Goal: Task Accomplishment & Management: Use online tool/utility

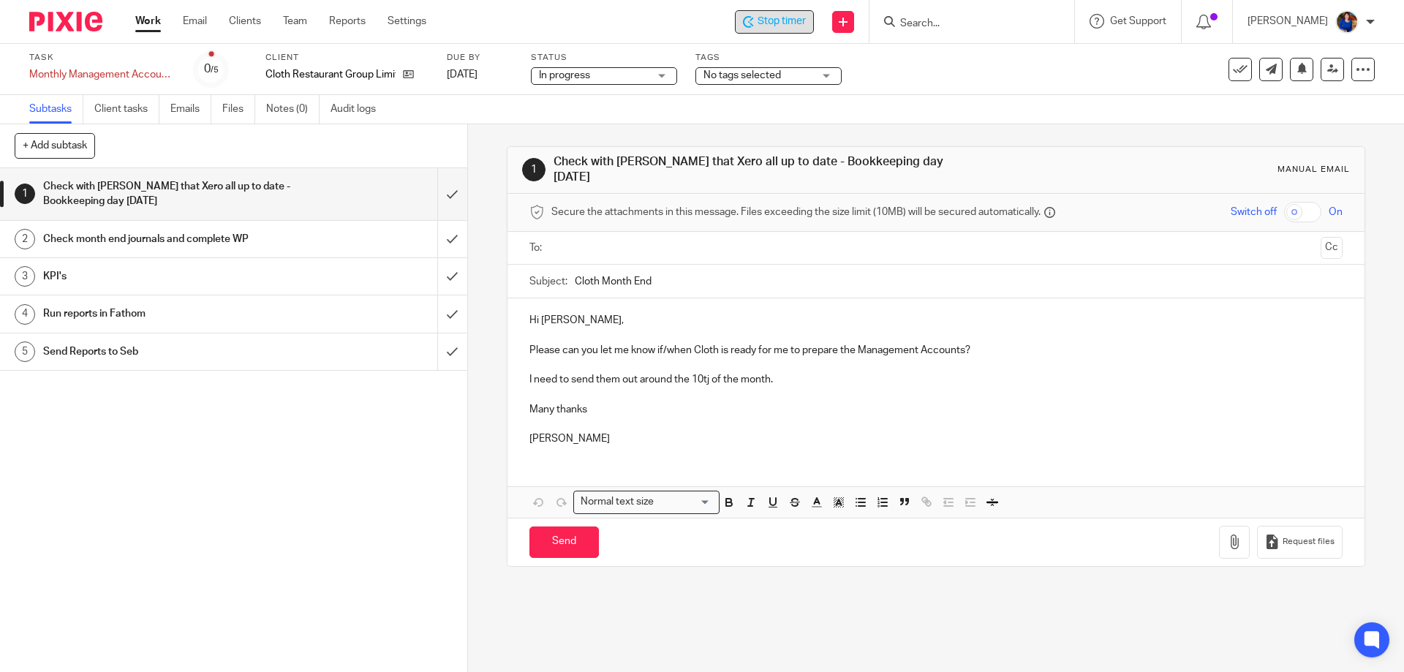
click at [781, 23] on span "Stop timer" at bounding box center [781, 21] width 48 height 15
drag, startPoint x: 148, startPoint y: 18, endPoint x: 133, endPoint y: 18, distance: 15.4
click at [149, 17] on link "Work" at bounding box center [148, 21] width 26 height 15
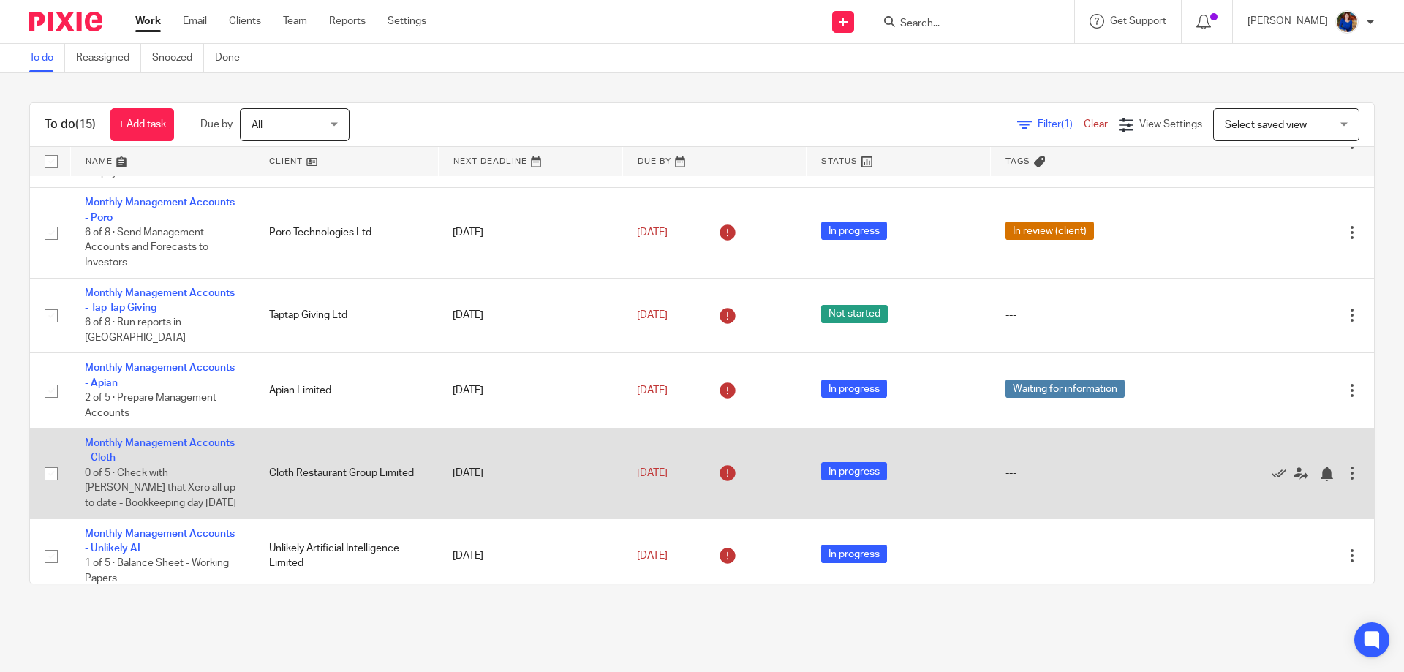
scroll to position [292, 0]
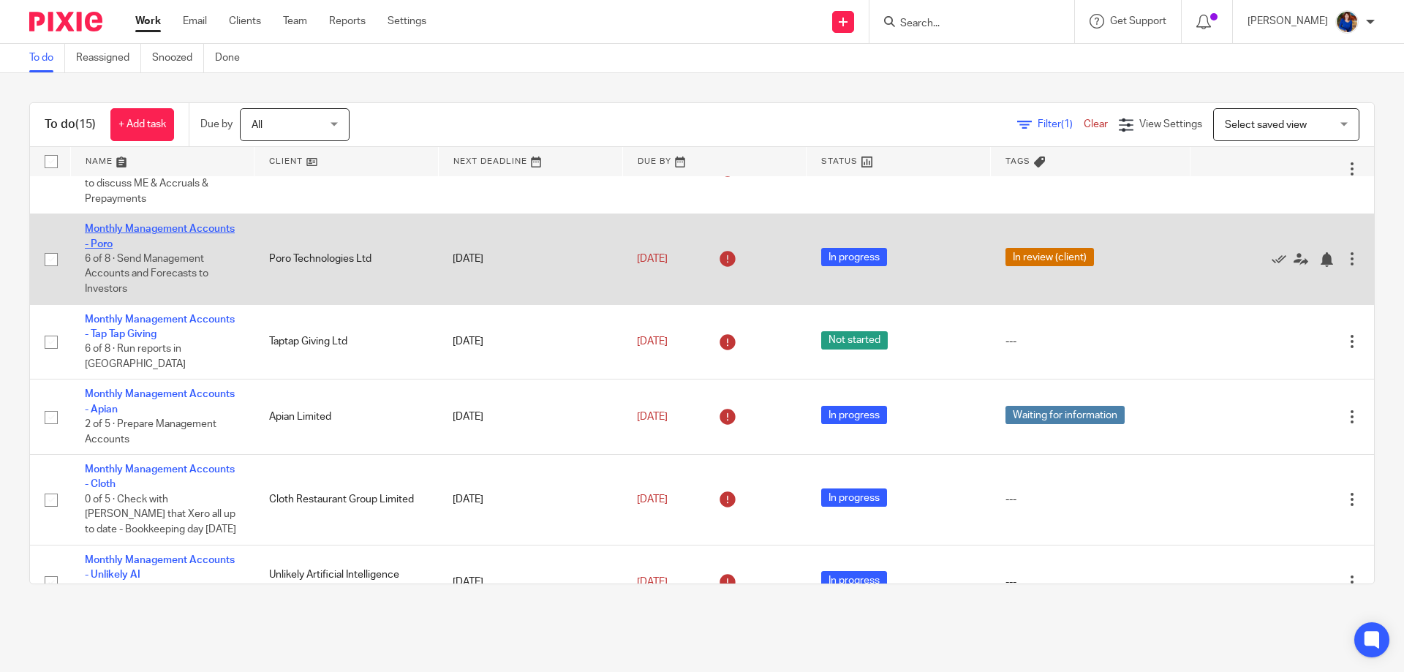
click at [162, 224] on link "Monthly Management Accounts - Poro" at bounding box center [160, 236] width 150 height 25
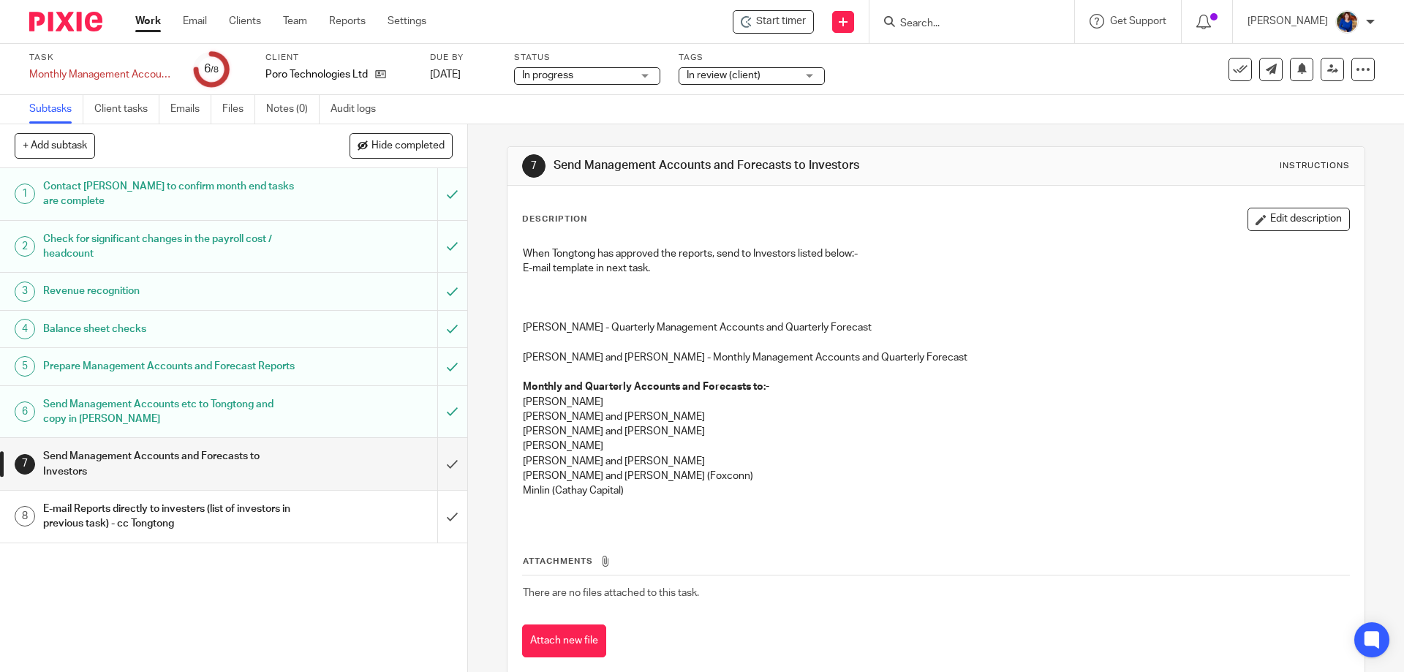
click at [787, 76] on span "In review (client)" at bounding box center [742, 75] width 110 height 15
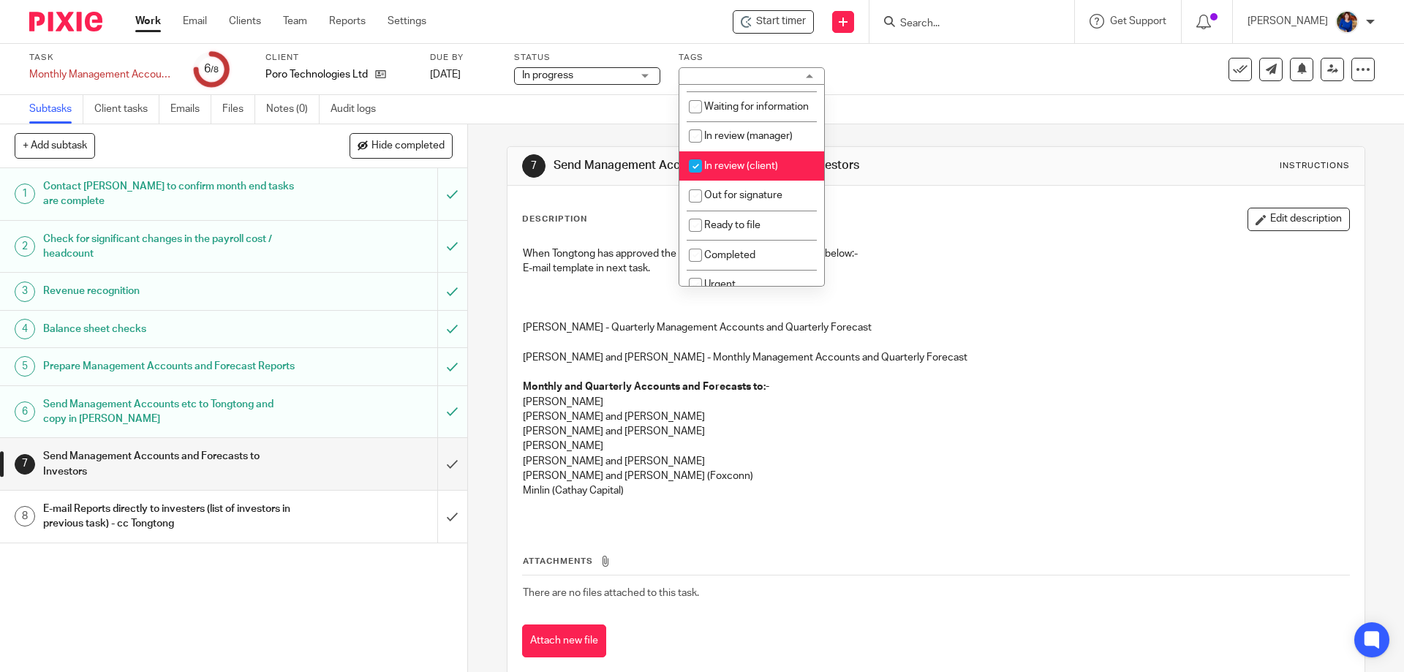
scroll to position [146, 0]
click at [685, 173] on input "checkbox" at bounding box center [695, 161] width 28 height 28
checkbox input "false"
click at [779, 18] on span "Start timer" at bounding box center [781, 21] width 50 height 15
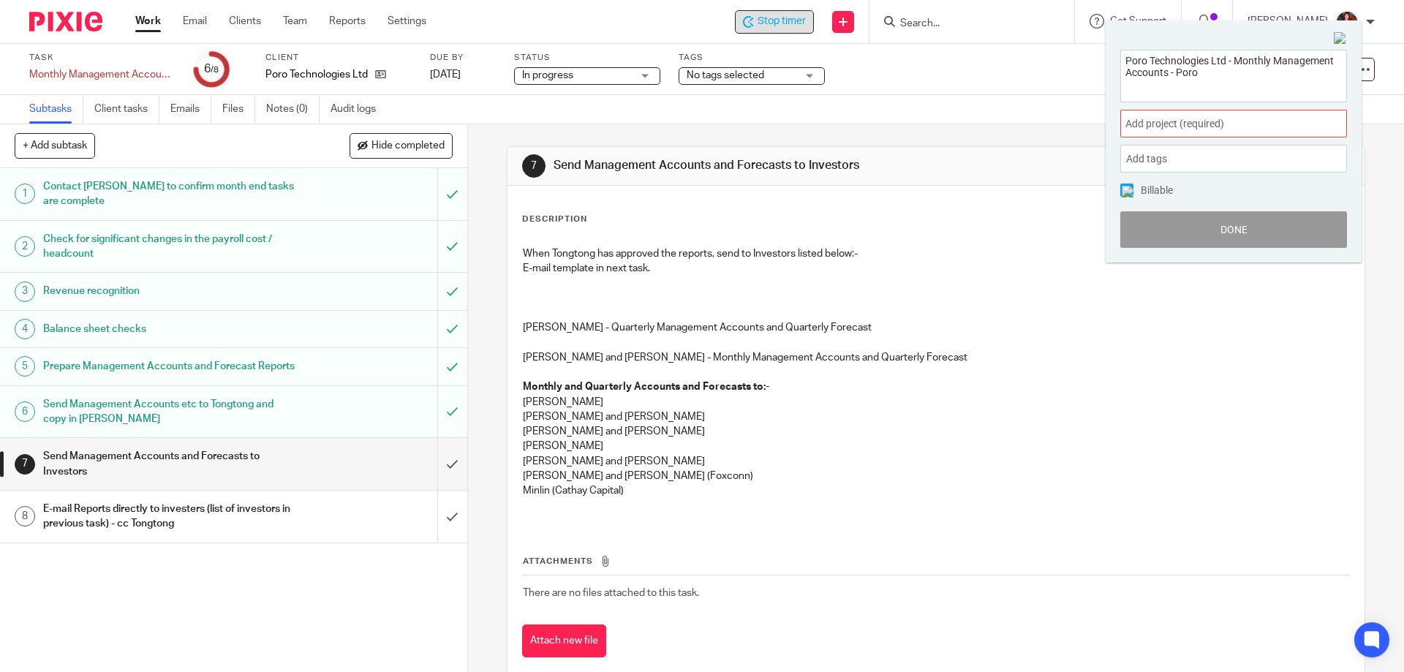
click at [1187, 124] on span "Add project (required) :" at bounding box center [1217, 123] width 184 height 15
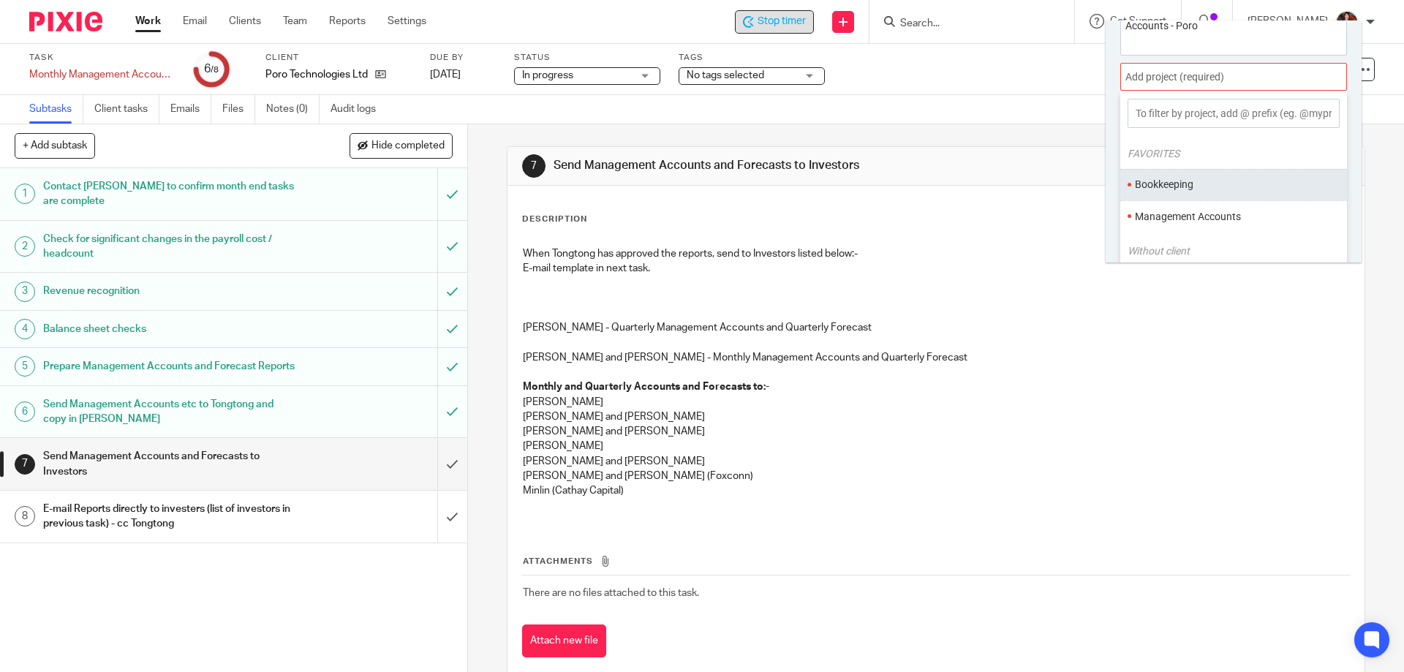
scroll to position [72, 0]
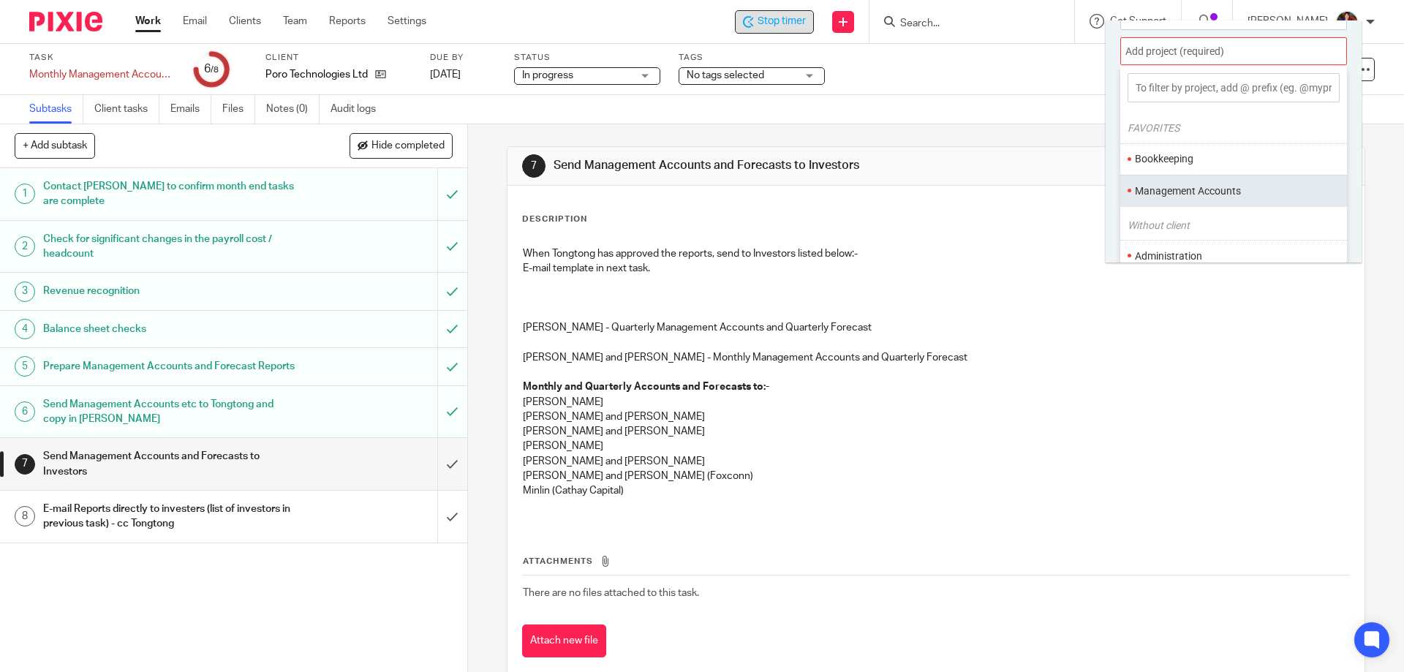
click at [1188, 192] on li "Management Accounts" at bounding box center [1230, 191] width 191 height 15
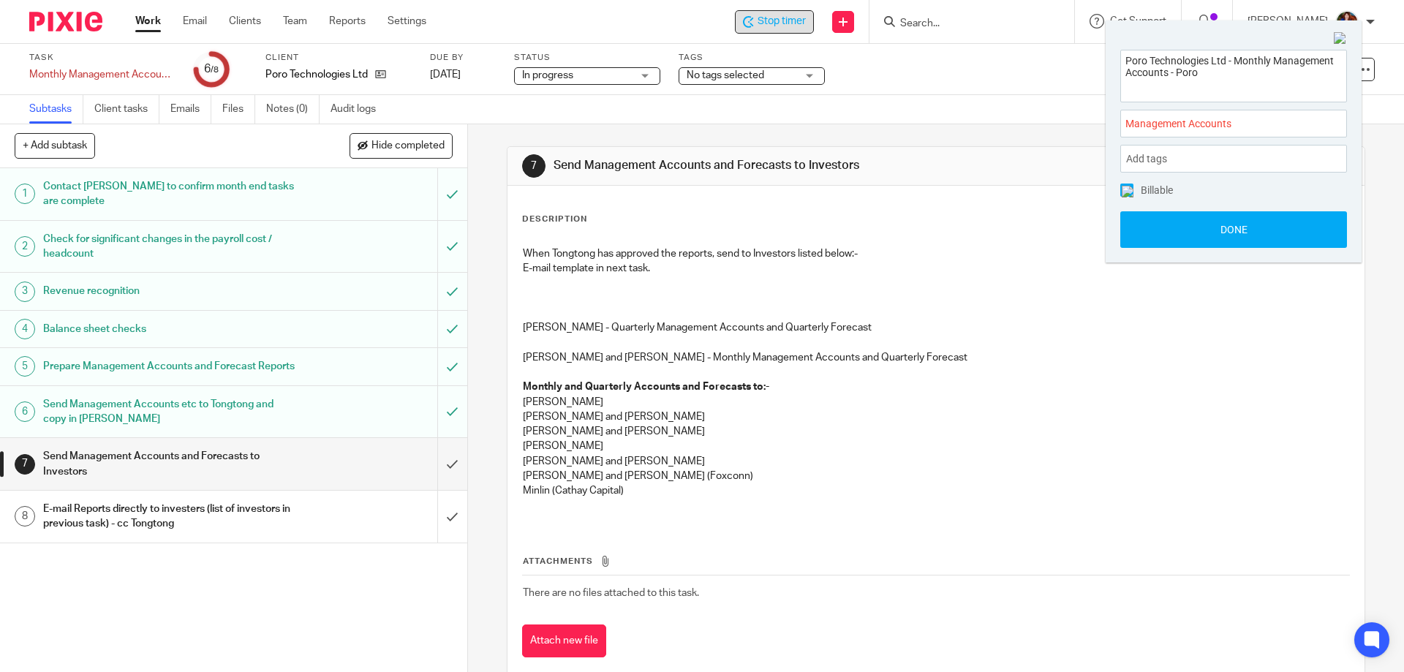
scroll to position [0, 0]
click at [1125, 196] on span at bounding box center [1126, 190] width 13 height 13
click at [1150, 228] on button "Done" at bounding box center [1233, 229] width 227 height 37
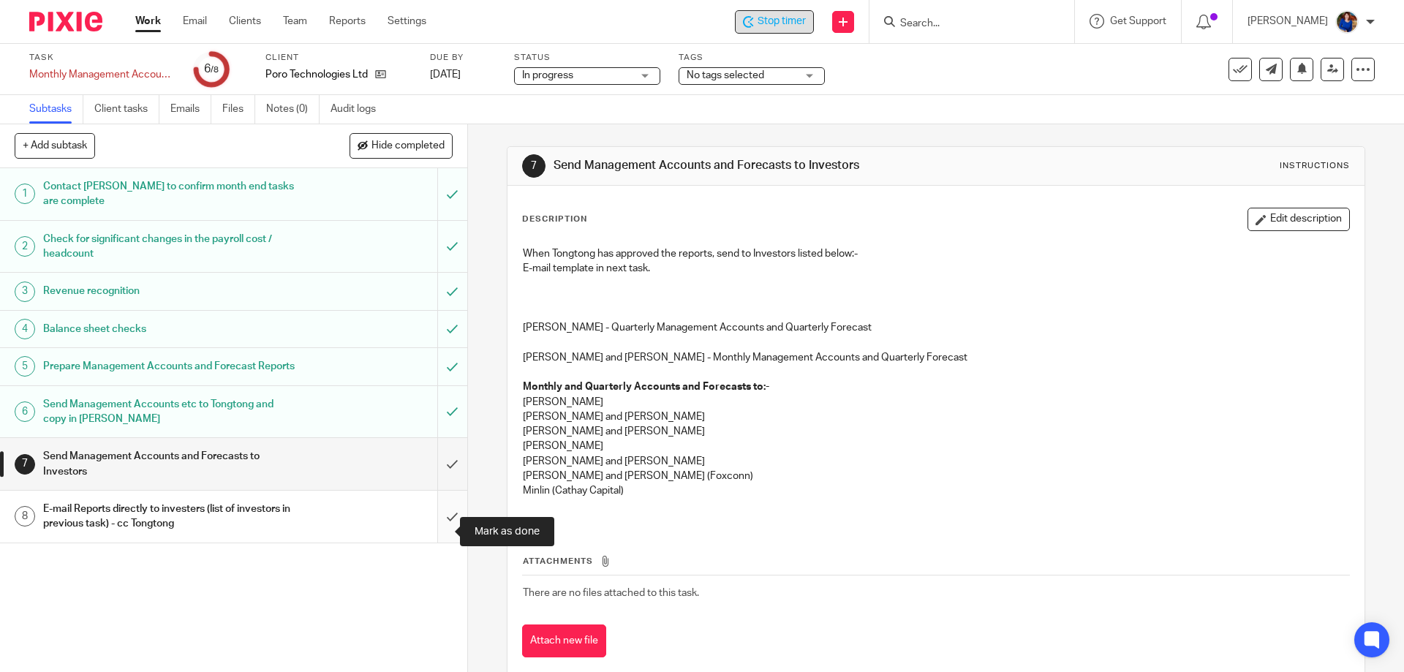
click at [437, 534] on input "submit" at bounding box center [233, 517] width 467 height 52
click at [279, 472] on h1 "Send Management Accounts and Forecasts to Investors" at bounding box center [169, 463] width 253 height 37
click at [124, 471] on h1 "Send Management Accounts and Forecasts to Investors" at bounding box center [169, 463] width 253 height 37
click at [150, 531] on h1 "E-mail Reports directly to investers (list of investors in previous task) - cc …" at bounding box center [169, 516] width 253 height 37
click at [445, 530] on input "submit" at bounding box center [233, 517] width 467 height 52
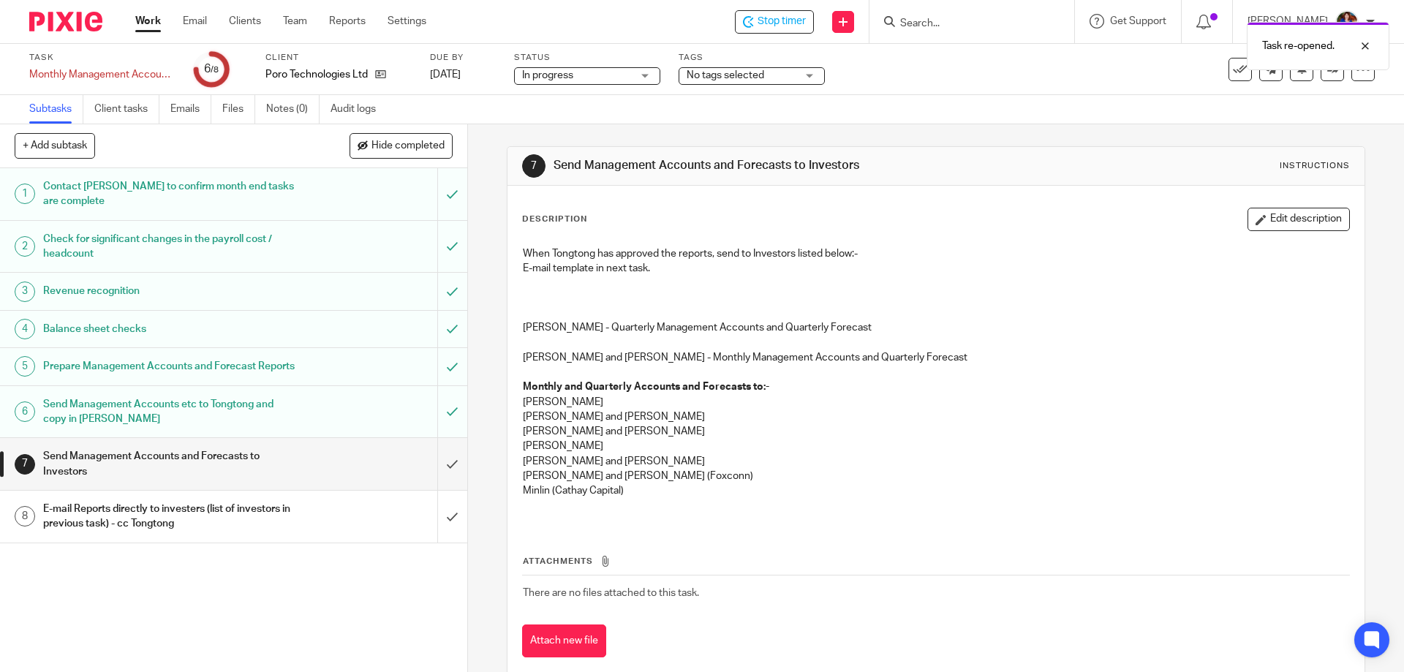
click at [264, 535] on h1 "E-mail Reports directly to investers (list of investors in previous task) - cc …" at bounding box center [169, 516] width 253 height 37
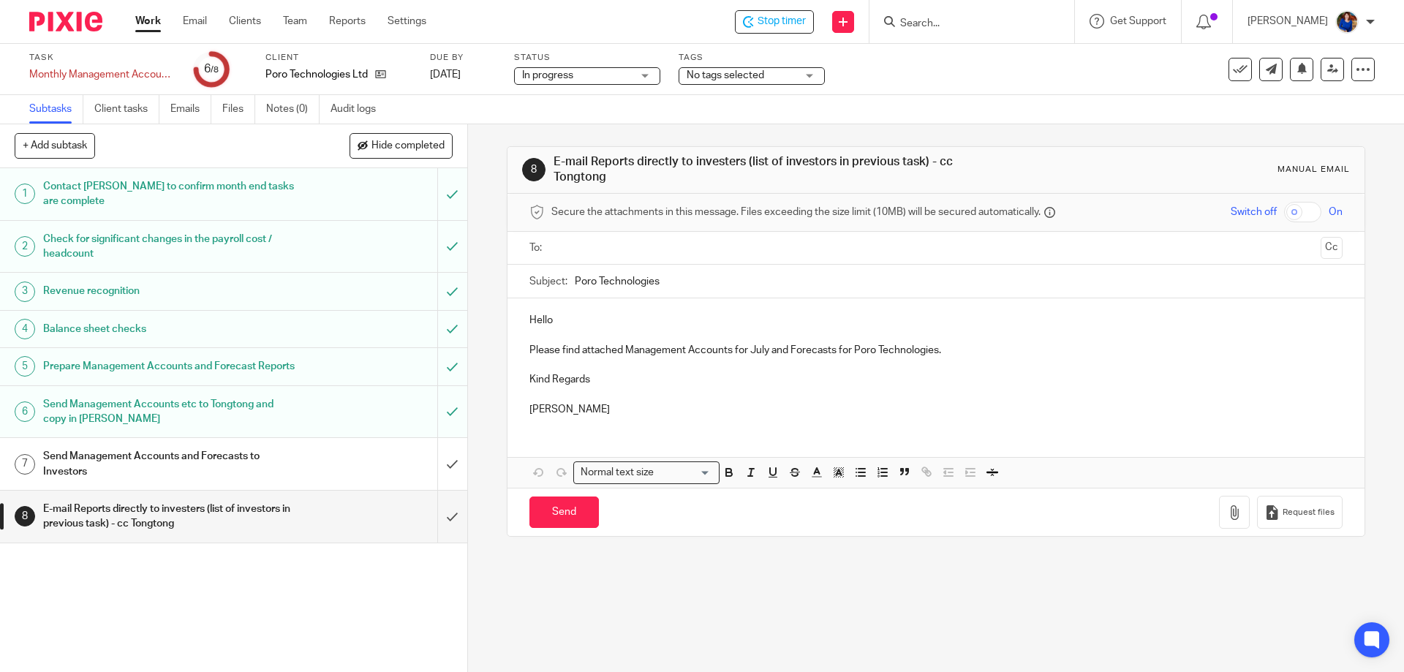
click at [530, 320] on p "Hello" at bounding box center [935, 320] width 812 height 15
drag, startPoint x: 521, startPoint y: 318, endPoint x: 630, endPoint y: 405, distance: 138.9
click at [630, 405] on div "Hello Please find attached Management Accounts for July and Forecasts for Poro …" at bounding box center [935, 362] width 856 height 129
copy div "Hello Please find attached Management Accounts for July and Forecasts for Poro …"
click at [273, 464] on h1 "Send Management Accounts and Forecasts to Investors" at bounding box center [169, 463] width 253 height 37
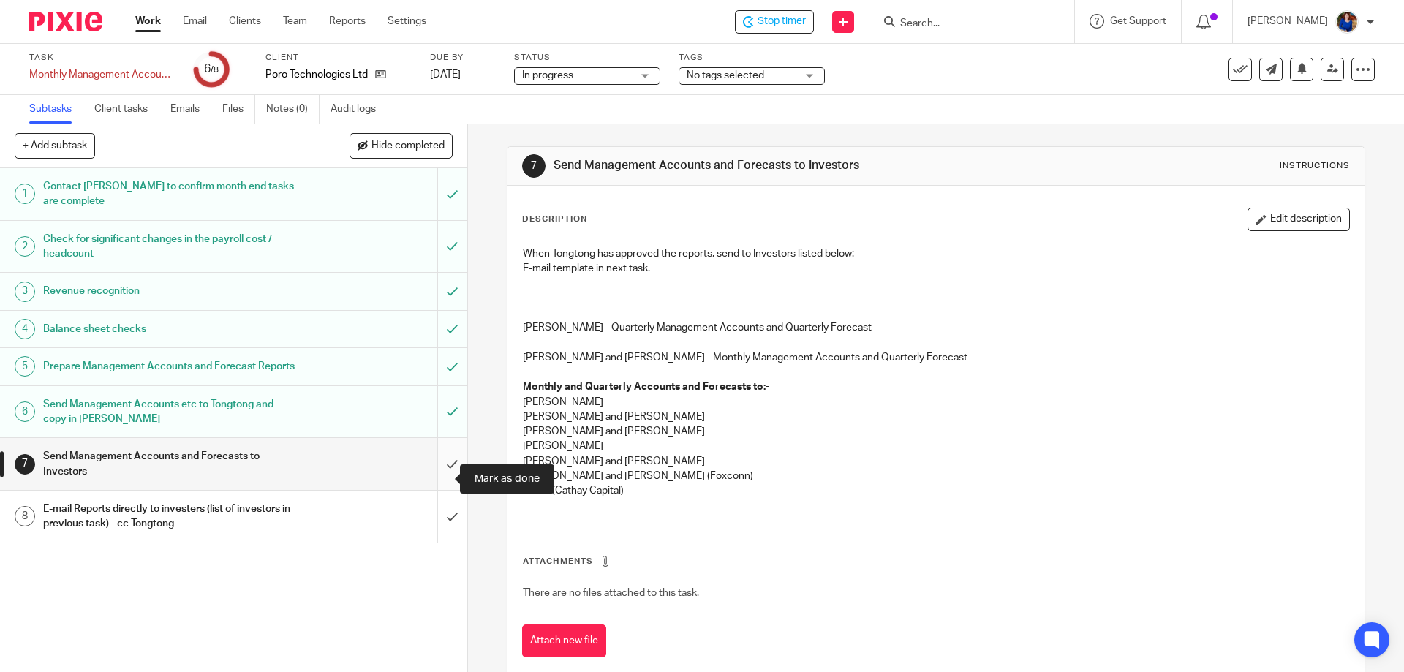
click at [434, 480] on input "submit" at bounding box center [233, 464] width 467 height 52
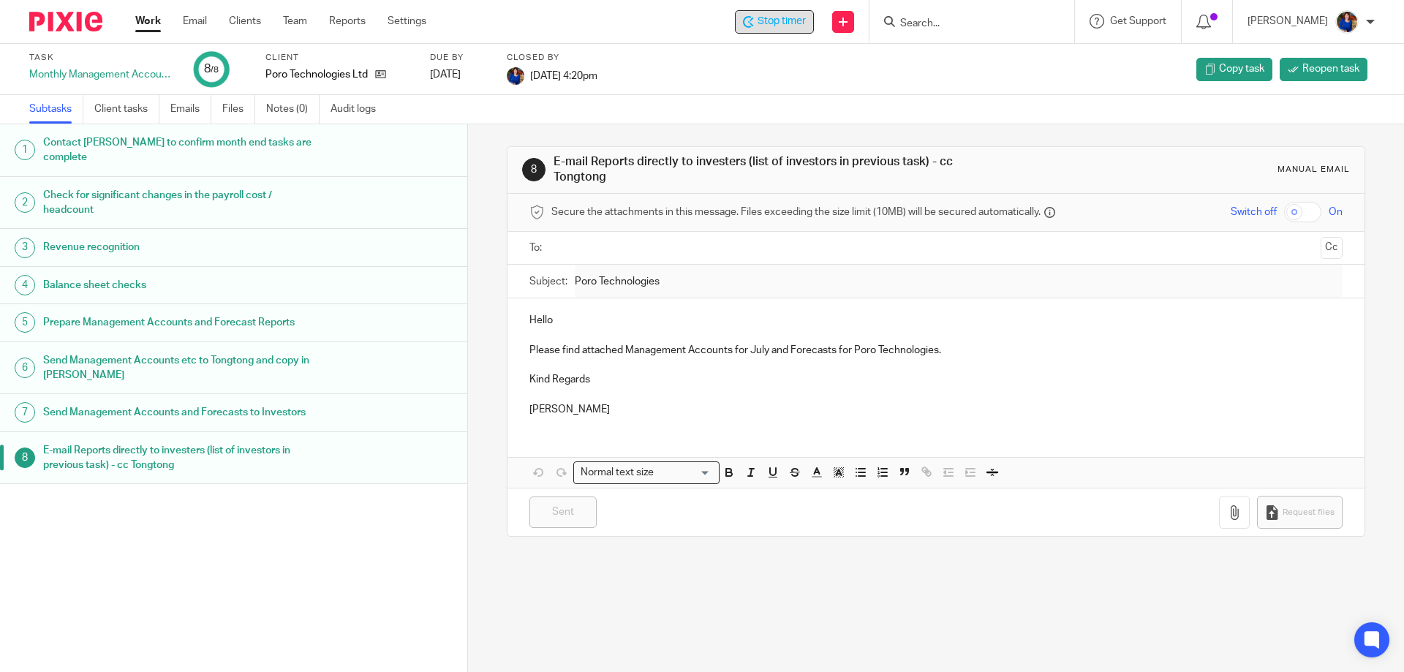
click at [788, 16] on span "Stop timer" at bounding box center [781, 21] width 48 height 15
click at [150, 20] on link "Work" at bounding box center [148, 21] width 26 height 15
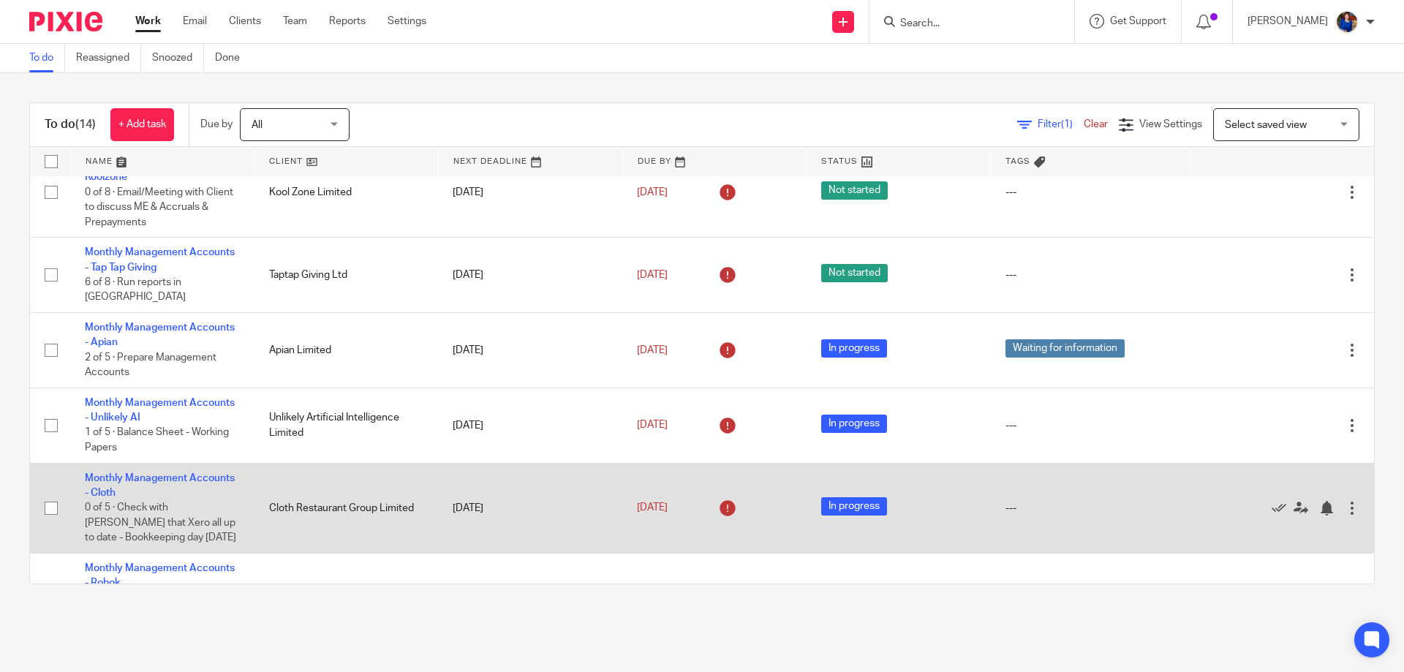
scroll to position [292, 0]
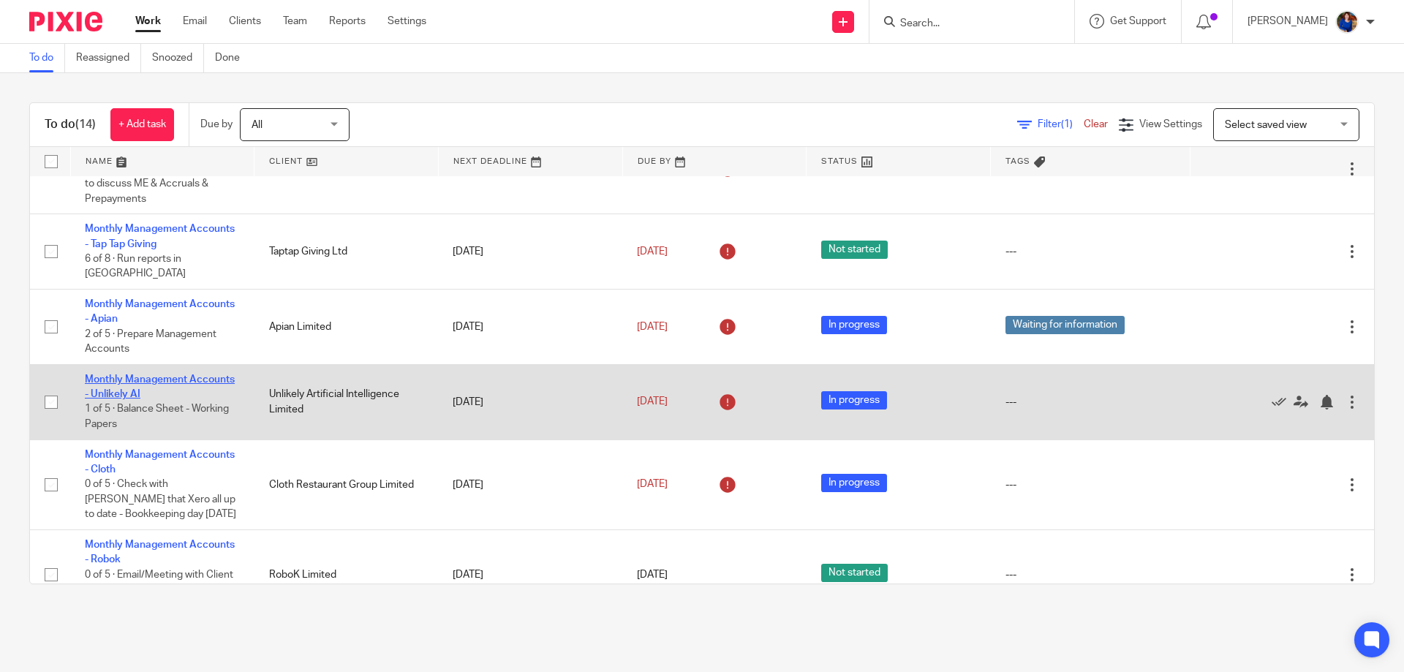
click at [208, 374] on link "Monthly Management Accounts - Unlikely AI" at bounding box center [160, 386] width 150 height 25
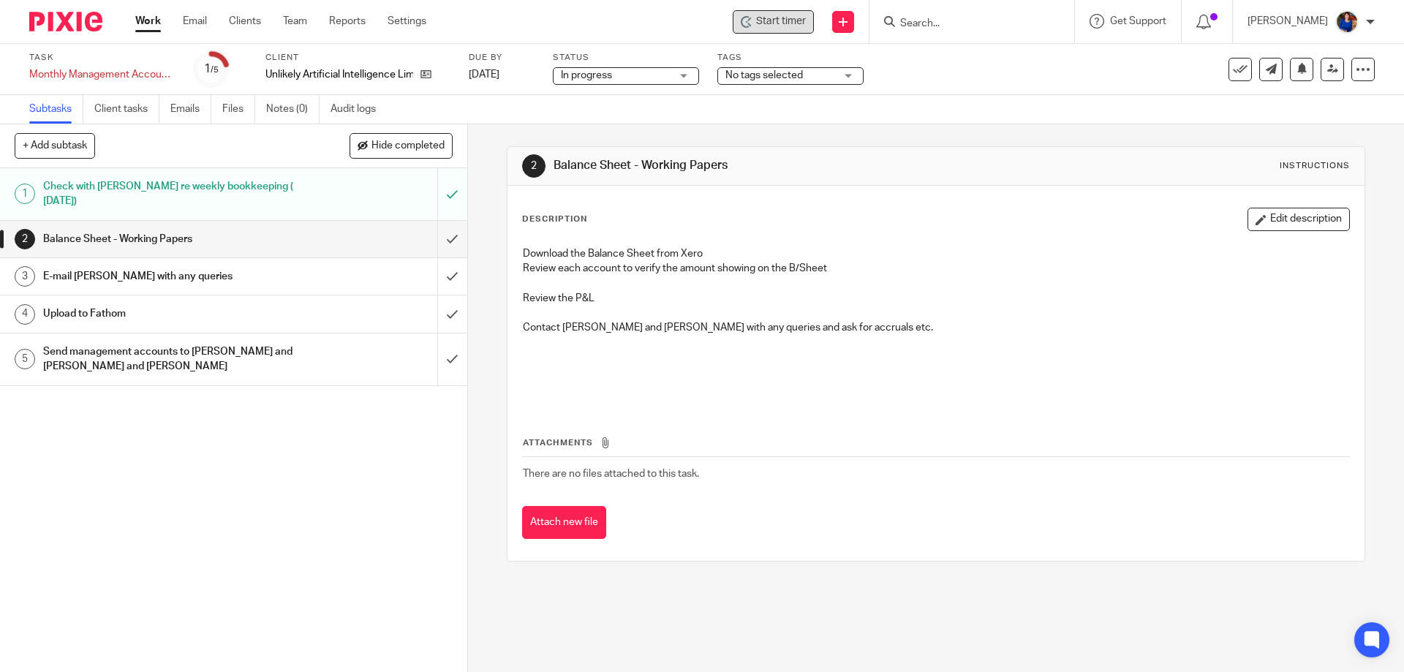
click at [759, 23] on span "Start timer" at bounding box center [781, 21] width 50 height 15
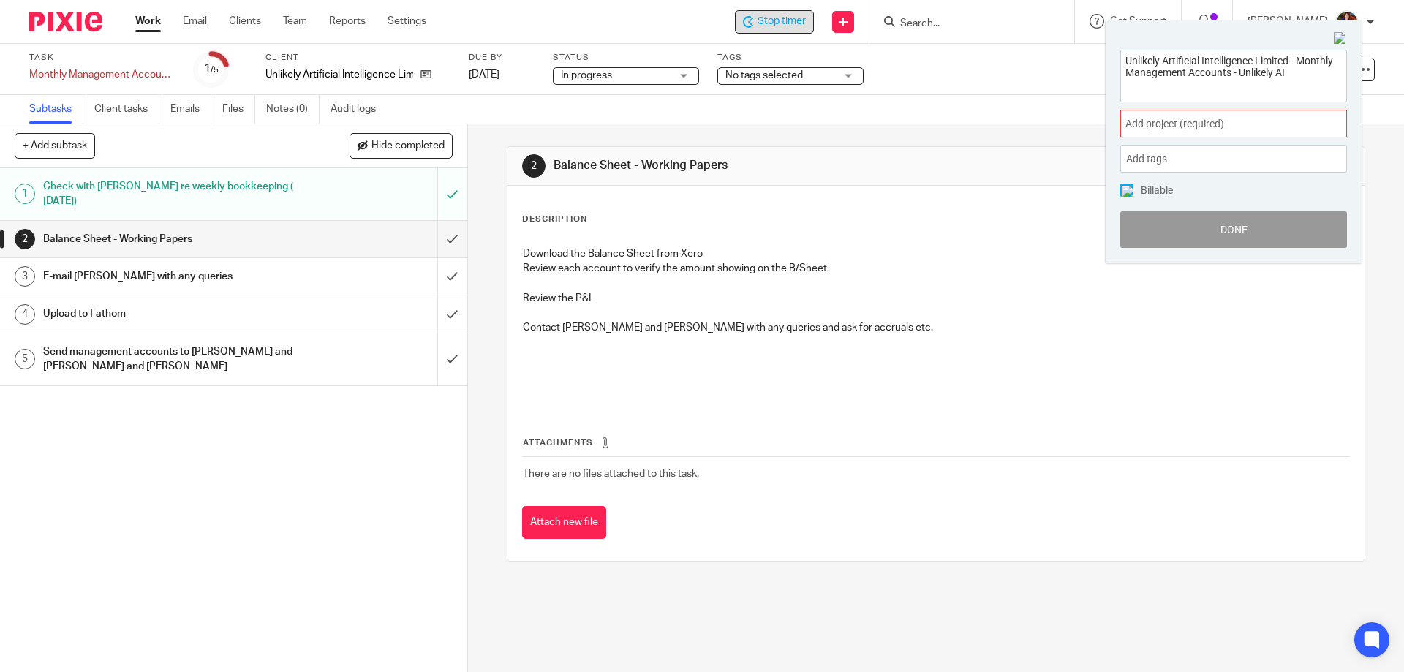
click at [1149, 128] on span "Add project (required) :" at bounding box center [1217, 123] width 184 height 15
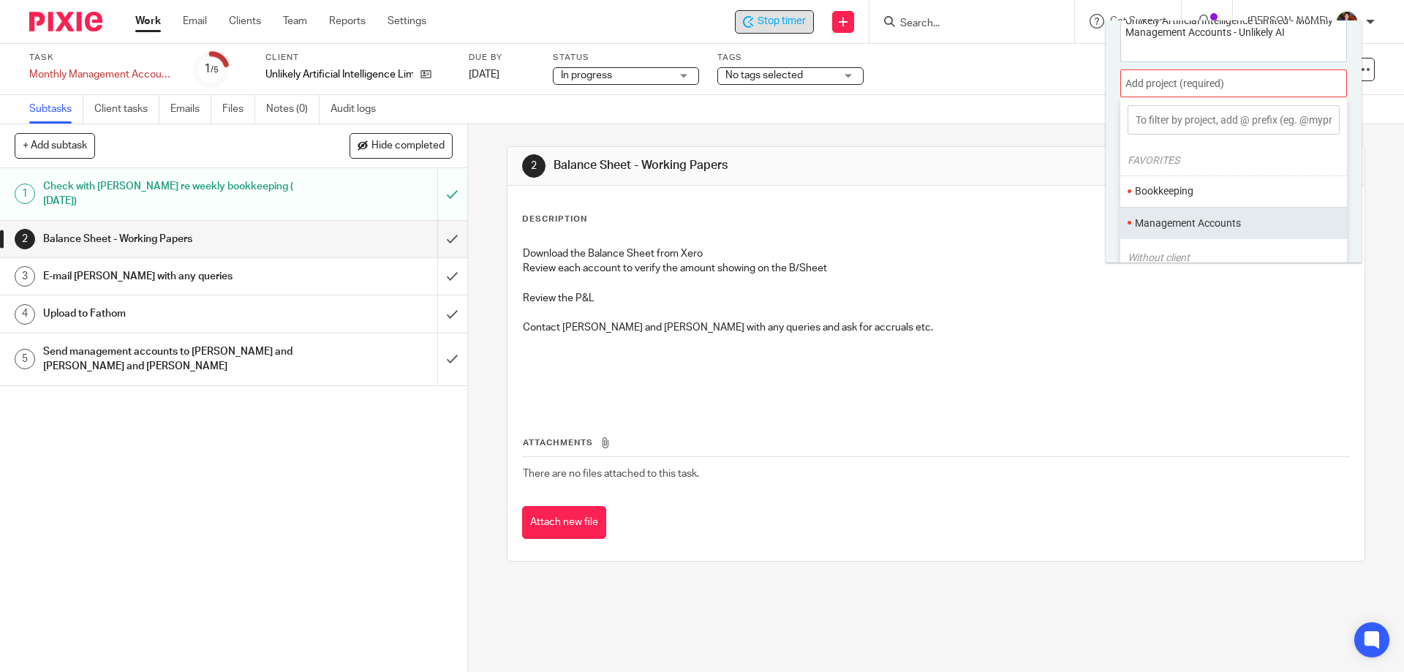
scroll to position [72, 0]
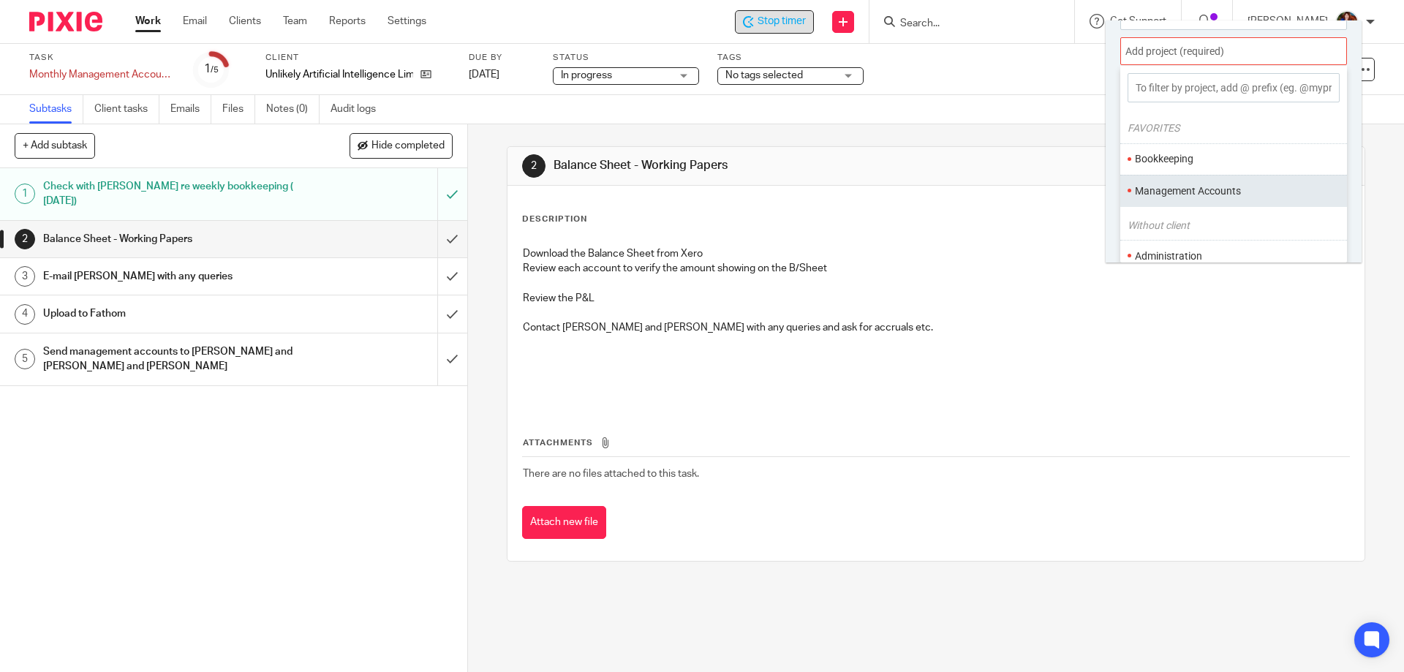
click at [1174, 190] on li "Management Accounts" at bounding box center [1230, 191] width 191 height 15
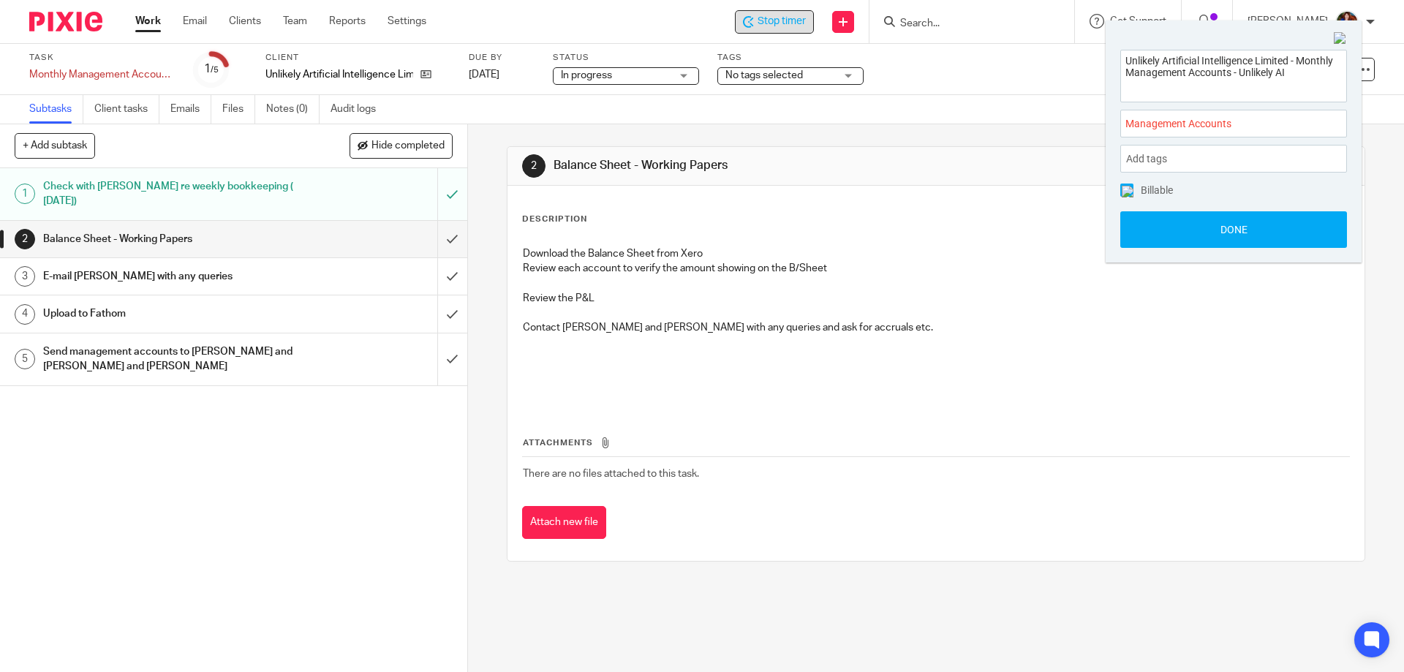
click at [1125, 194] on img at bounding box center [1128, 192] width 12 height 12
click at [1147, 235] on button "Done" at bounding box center [1233, 229] width 227 height 37
